Goal: Task Accomplishment & Management: Complete application form

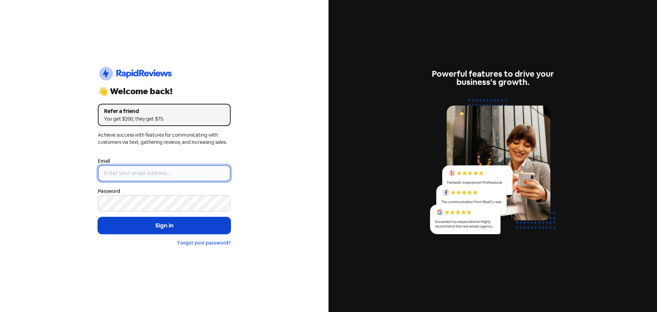
type input "[EMAIL_ADDRESS][DOMAIN_NAME]"
click at [171, 223] on button "Sign in" at bounding box center [164, 225] width 133 height 17
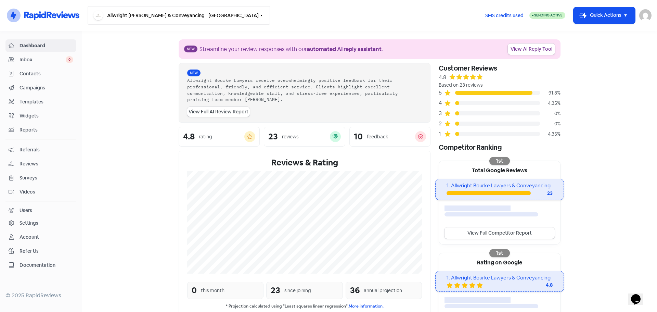
drag, startPoint x: 185, startPoint y: 4, endPoint x: 188, endPoint y: 10, distance: 6.6
click at [185, 4] on nav "Icon For Thunder-circle Allwright Bourke Lawyers & Conveyancing - Dubbo Switch …" at bounding box center [328, 15] width 657 height 31
click at [196, 14] on button "Allwright Bourke Lawyers & Conveyancing - Dubbo" at bounding box center [179, 15] width 182 height 18
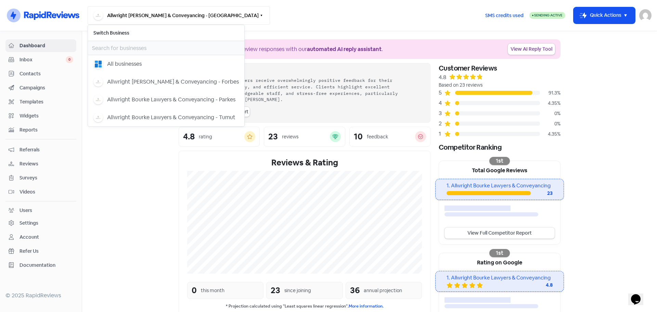
click at [179, 18] on button "Allwright [PERSON_NAME] & Conveyancing - [GEOGRAPHIC_DATA]" at bounding box center [179, 15] width 182 height 18
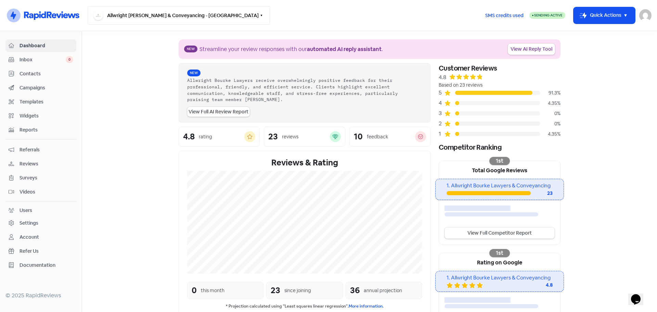
click at [183, 21] on button "Allwright [PERSON_NAME] & Conveyancing - [GEOGRAPHIC_DATA]" at bounding box center [179, 15] width 182 height 18
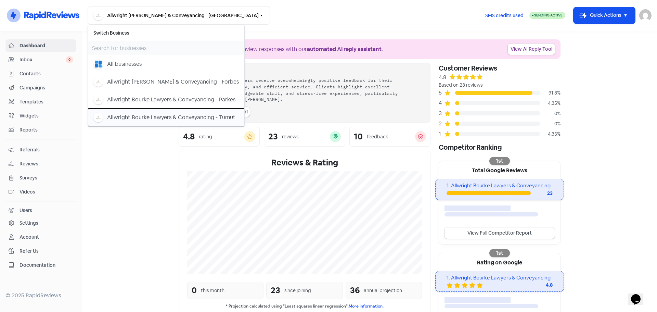
click at [197, 118] on div "Allwright Bourke Lawyers & Conveyancing - Tumut" at bounding box center [171, 117] width 128 height 8
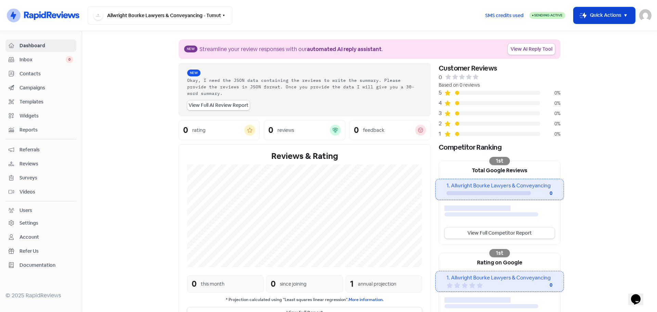
click at [575, 15] on button "Icon For Thunder-move Quick Actions" at bounding box center [605, 15] width 62 height 16
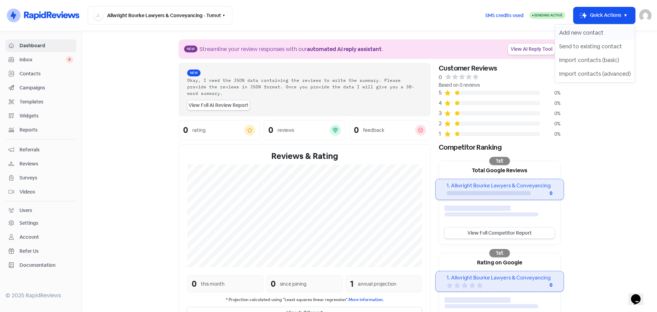
click at [587, 36] on button "Add new contact" at bounding box center [595, 33] width 80 height 14
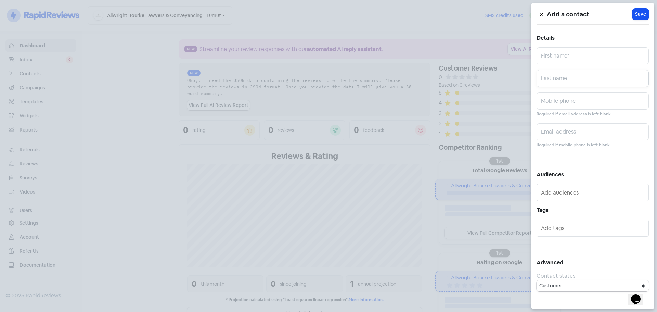
click at [556, 79] on input "text" at bounding box center [593, 78] width 112 height 17
paste input "Espanol"
type input "Espanol"
click at [554, 59] on input "text" at bounding box center [593, 55] width 112 height 17
paste input "[PERSON_NAME]"
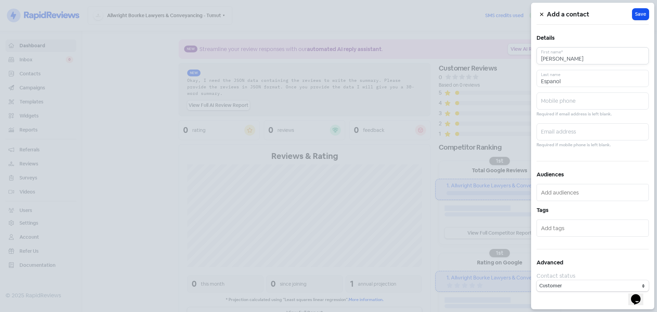
type input "[PERSON_NAME]"
click at [556, 101] on input "text" at bounding box center [593, 100] width 112 height 17
paste input "0426 569 628"
type input "0426 569 628"
click at [641, 12] on span "Save" at bounding box center [640, 14] width 11 height 7
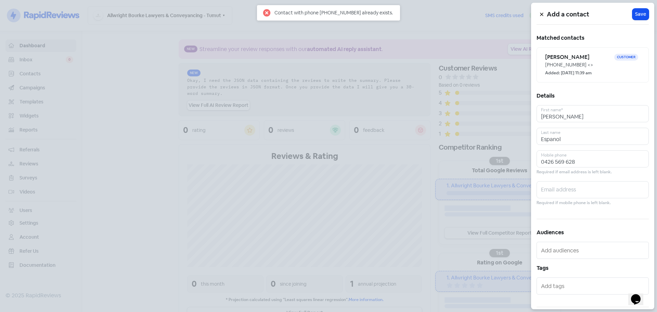
click at [484, 24] on div at bounding box center [328, 156] width 657 height 312
